Goal: Check status: Check status

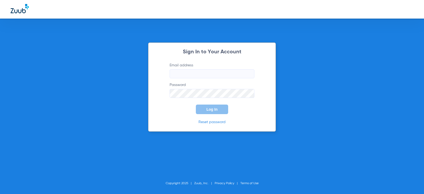
click at [211, 77] on input "Email address" at bounding box center [212, 73] width 85 height 9
type input "[EMAIL_ADDRESS][DOMAIN_NAME]"
click at [196, 104] on button "Log In" at bounding box center [212, 109] width 32 height 10
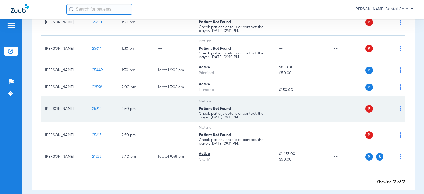
scroll to position [573, 0]
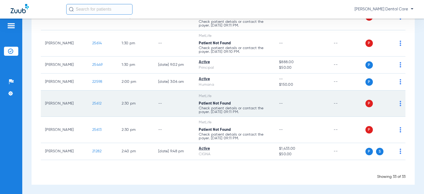
click at [95, 104] on span "25612" at bounding box center [96, 103] width 9 height 4
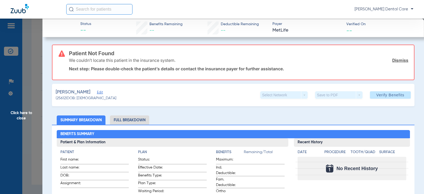
click at [97, 92] on span "Edit" at bounding box center [99, 92] width 5 height 5
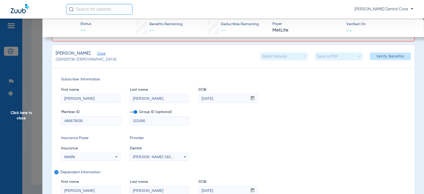
scroll to position [53, 0]
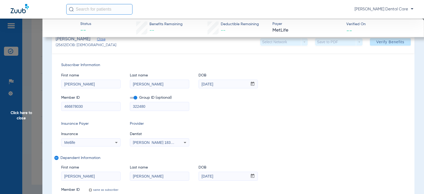
drag, startPoint x: 84, startPoint y: 108, endPoint x: 18, endPoint y: 107, distance: 66.0
click at [41, 179] on app-side-panel-drawer "Click here to close Status -- Benefits Remaining -- Deductible Remaining -- Pay…" at bounding box center [41, 179] width 0 height 0
